Goal: Go to known website: Go to known website

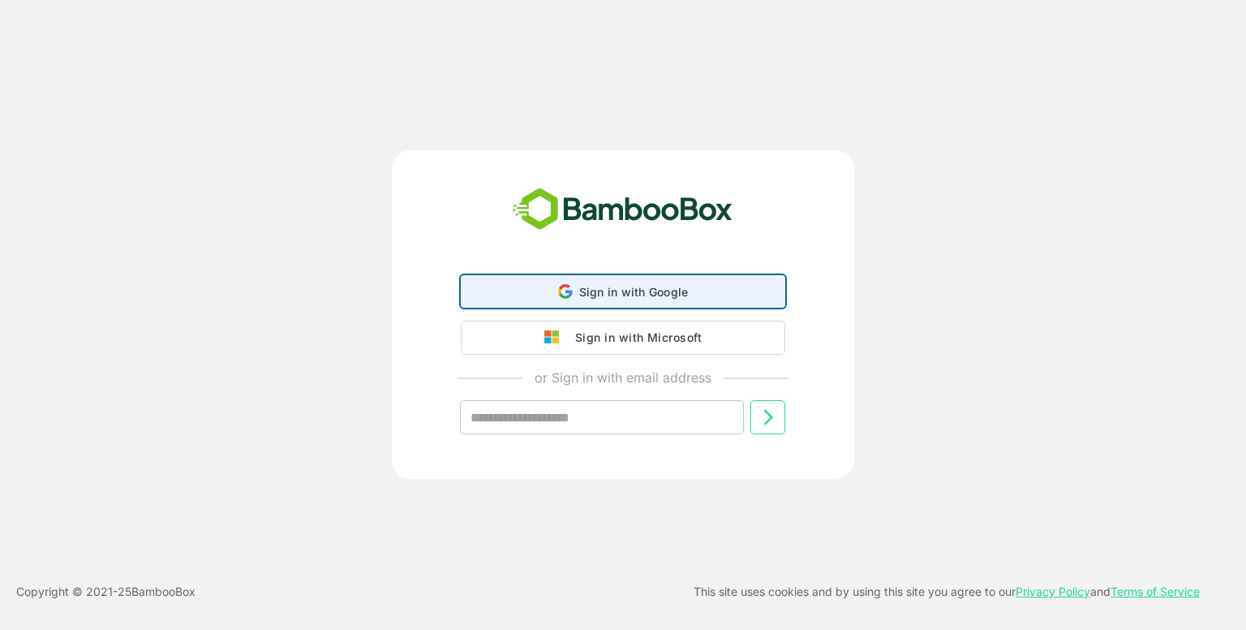
click at [683, 281] on div "Sign in with Google Sign in with Google. Opens in new tab" at bounding box center [622, 291] width 303 height 31
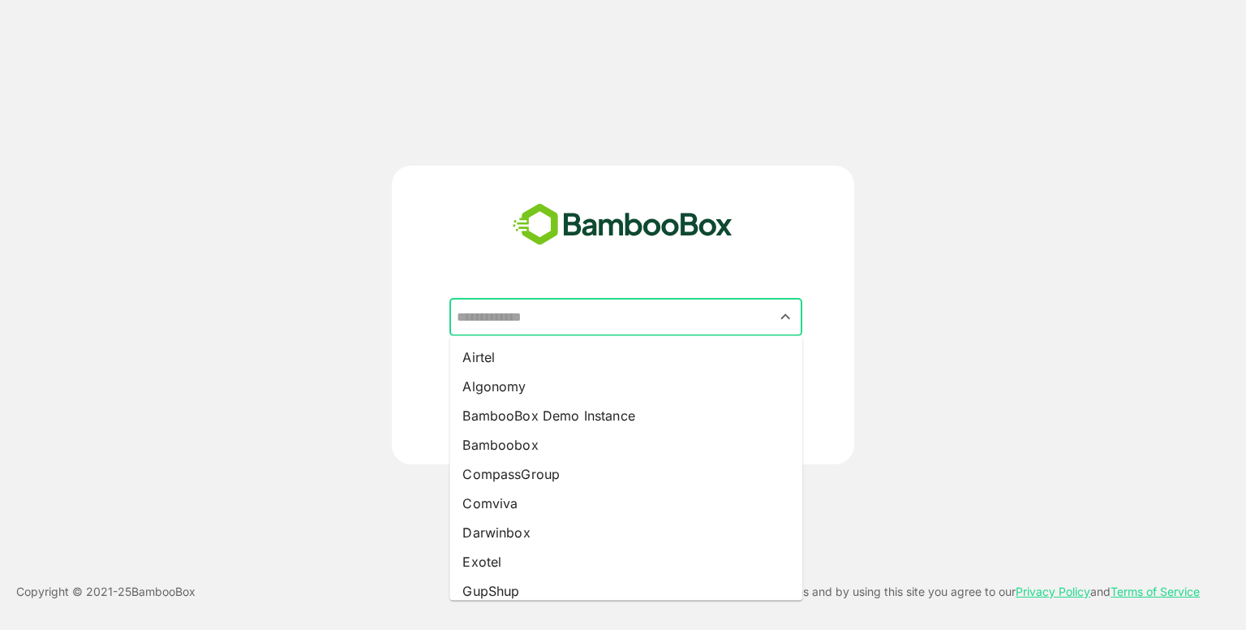
click at [620, 321] on input "text" at bounding box center [626, 317] width 346 height 31
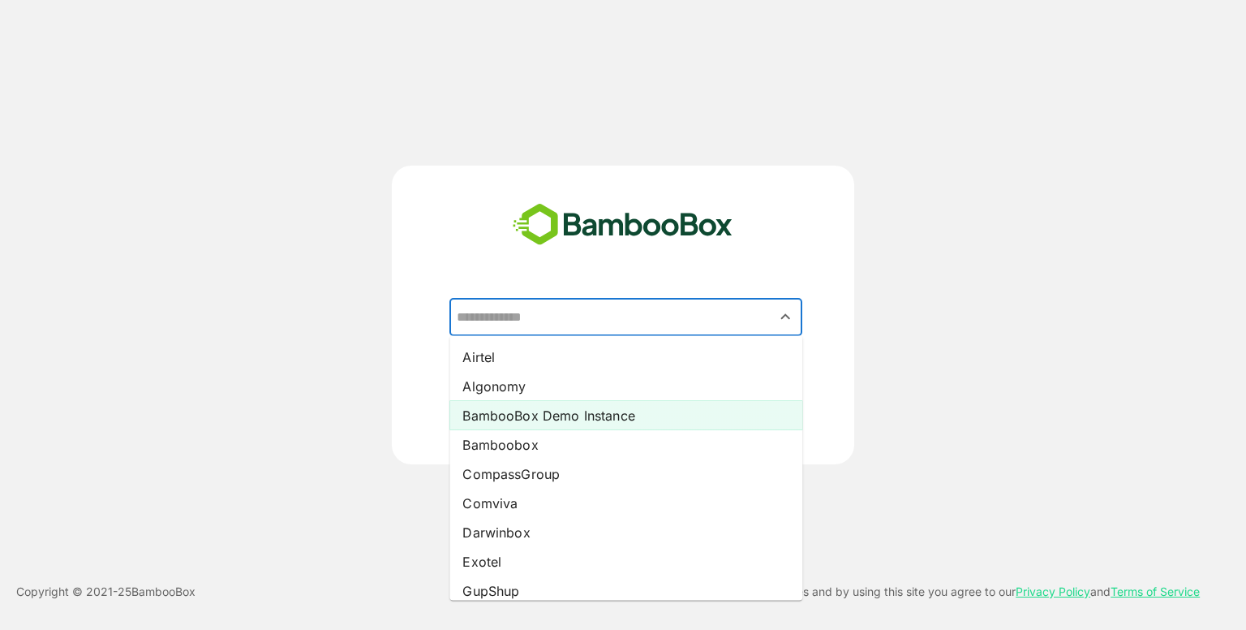
click at [541, 410] on li "BambooBox Demo Instance" at bounding box center [626, 415] width 353 height 29
type input "**********"
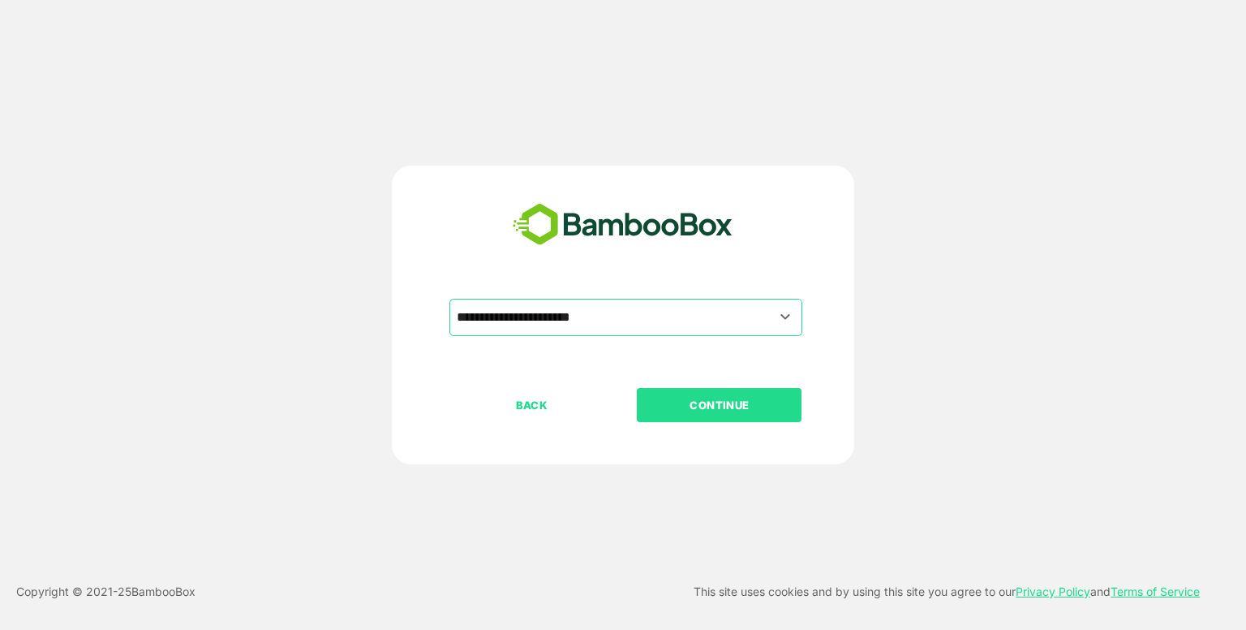
click at [708, 390] on button "CONTINUE" at bounding box center [719, 405] width 165 height 34
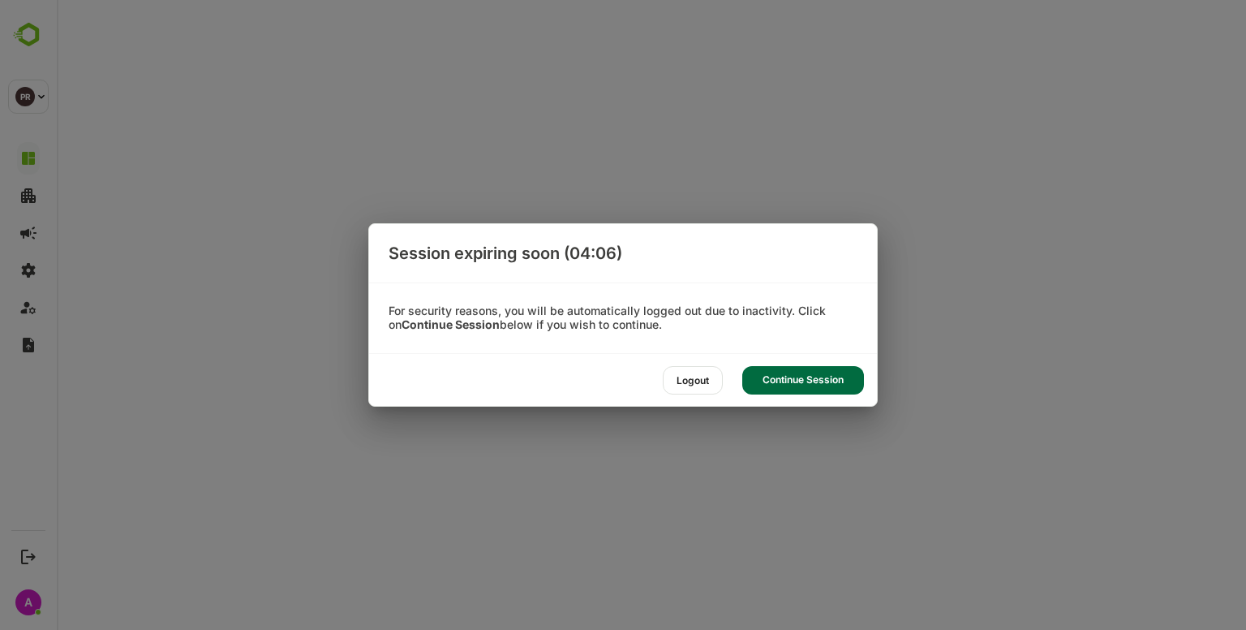
click at [802, 364] on div "Logout Continue Session" at bounding box center [623, 380] width 508 height 52
click at [788, 394] on div "Continue Session" at bounding box center [803, 380] width 122 height 28
